Goal: Task Accomplishment & Management: Manage account settings

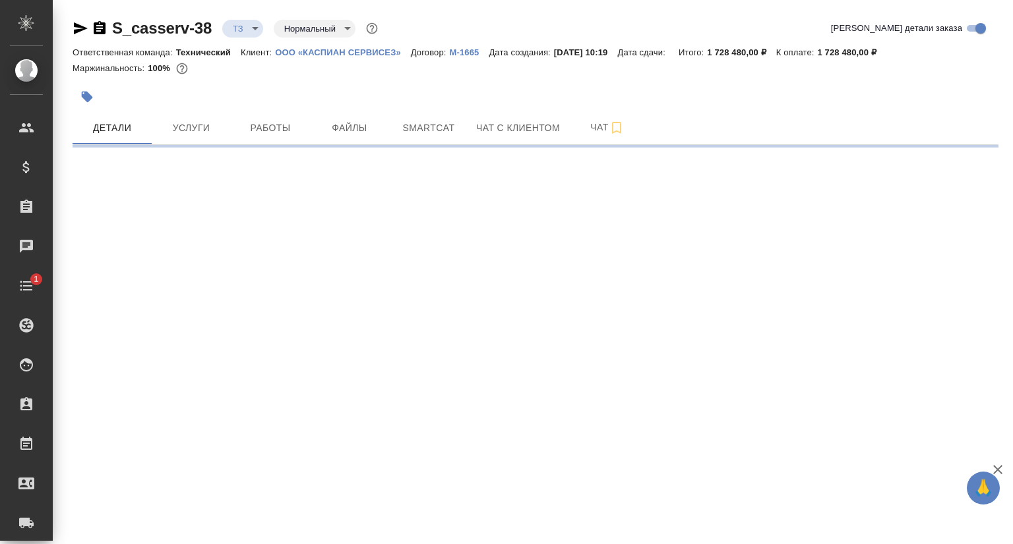
select select "RU"
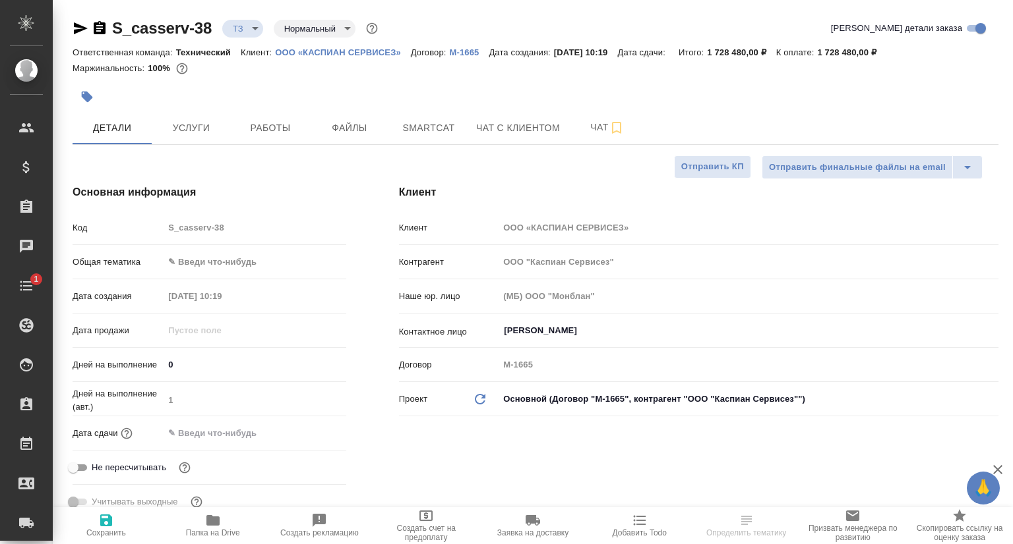
type textarea "x"
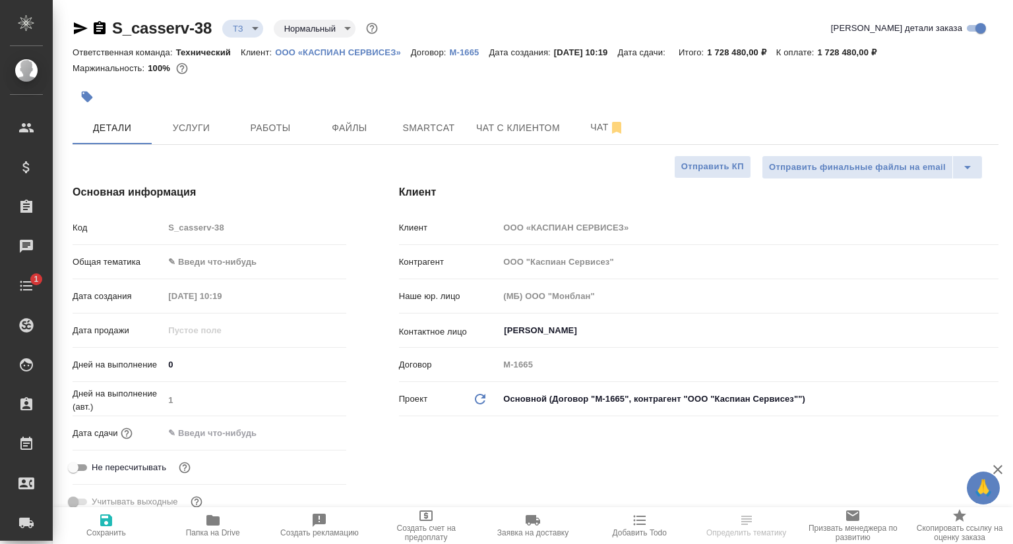
type textarea "x"
type input "[PERSON_NAME]"
click at [179, 128] on span "Услуги" at bounding box center [191, 128] width 63 height 16
